Goal: Entertainment & Leisure: Consume media (video, audio)

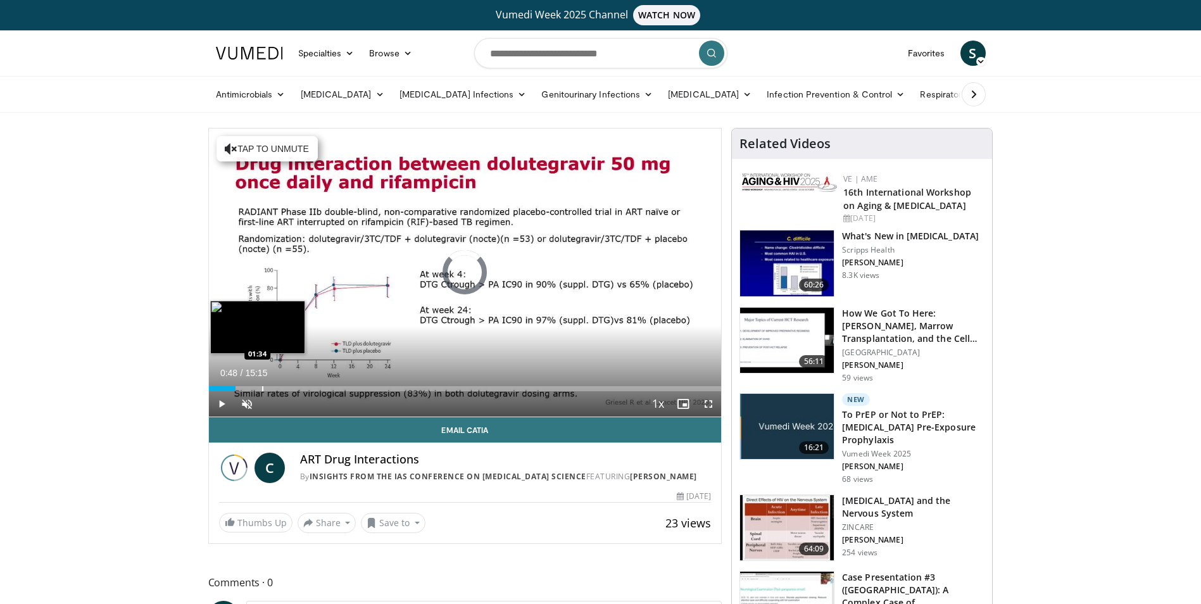
drag, startPoint x: 212, startPoint y: 390, endPoint x: 263, endPoint y: 390, distance: 50.6
click at [263, 390] on div "Progress Bar" at bounding box center [262, 388] width 1 height 5
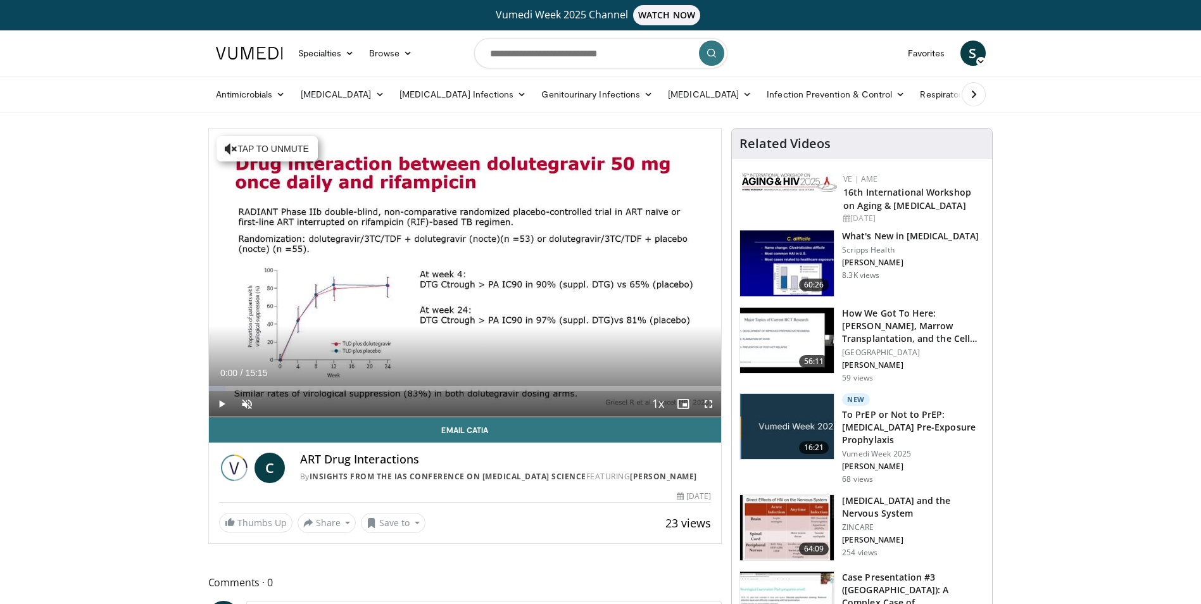
drag, startPoint x: 256, startPoint y: 384, endPoint x: 180, endPoint y: 378, distance: 76.7
